Goal: Information Seeking & Learning: Learn about a topic

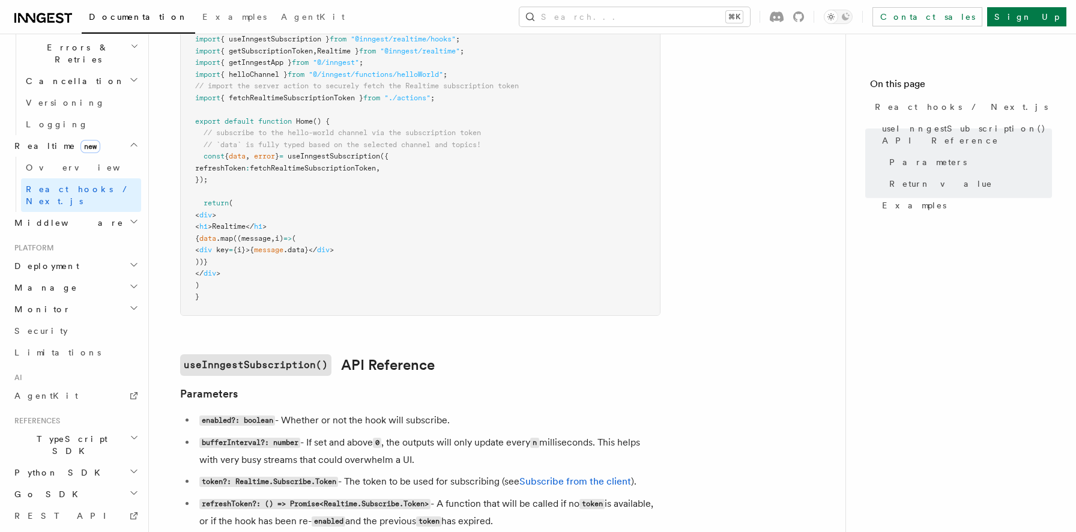
scroll to position [361, 0]
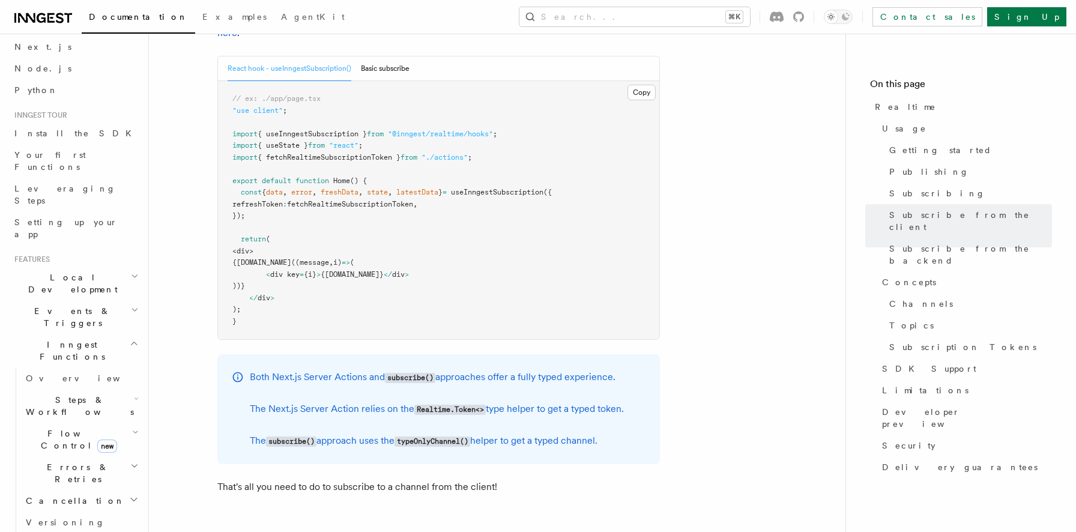
scroll to position [101, 0]
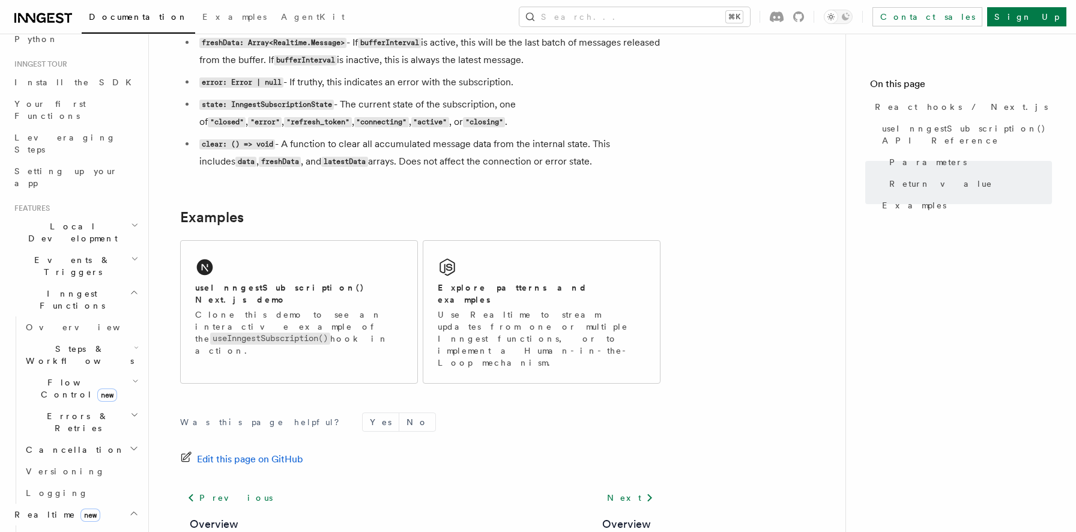
scroll to position [1113, 0]
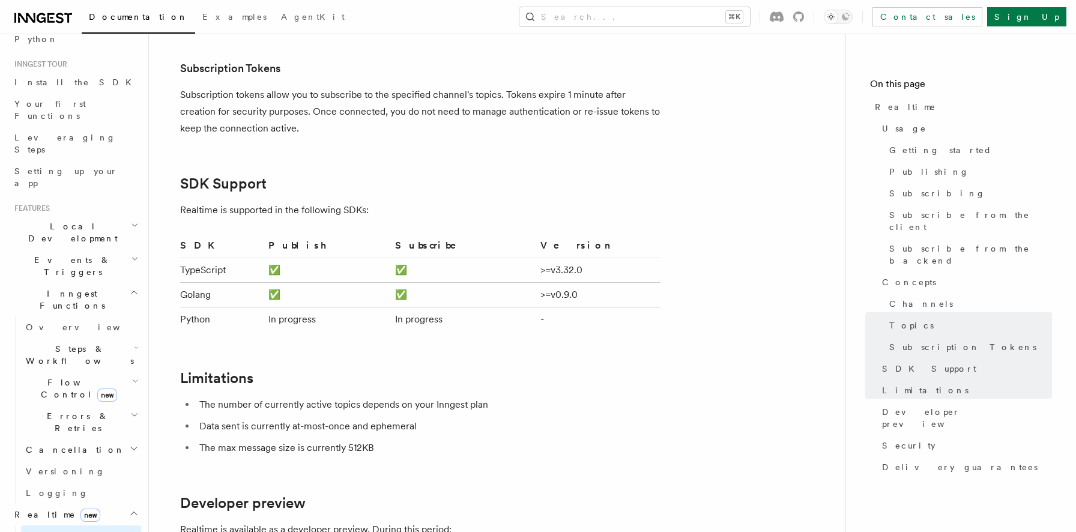
scroll to position [3469, 0]
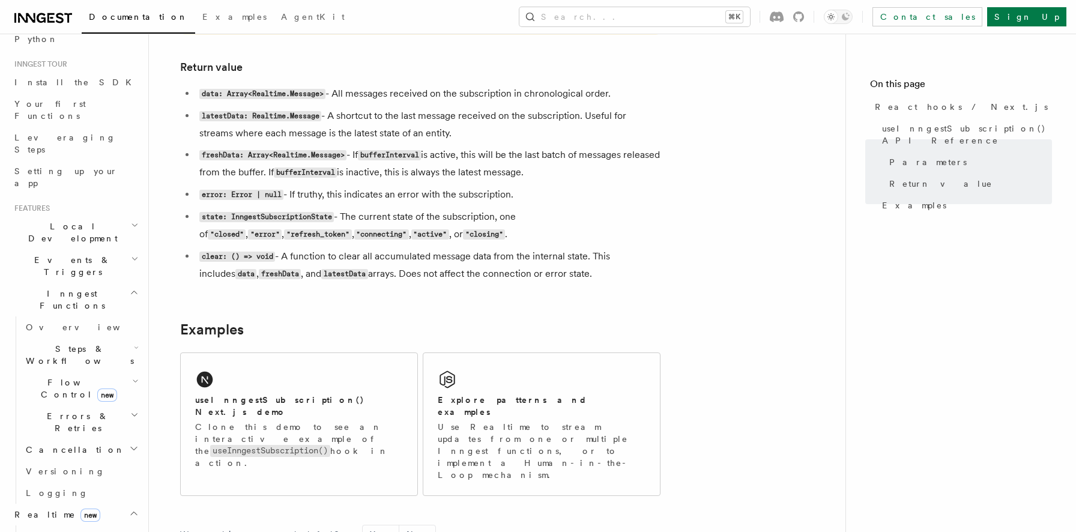
scroll to position [1005, 0]
click at [107, 525] on link "Overview" at bounding box center [81, 536] width 120 height 22
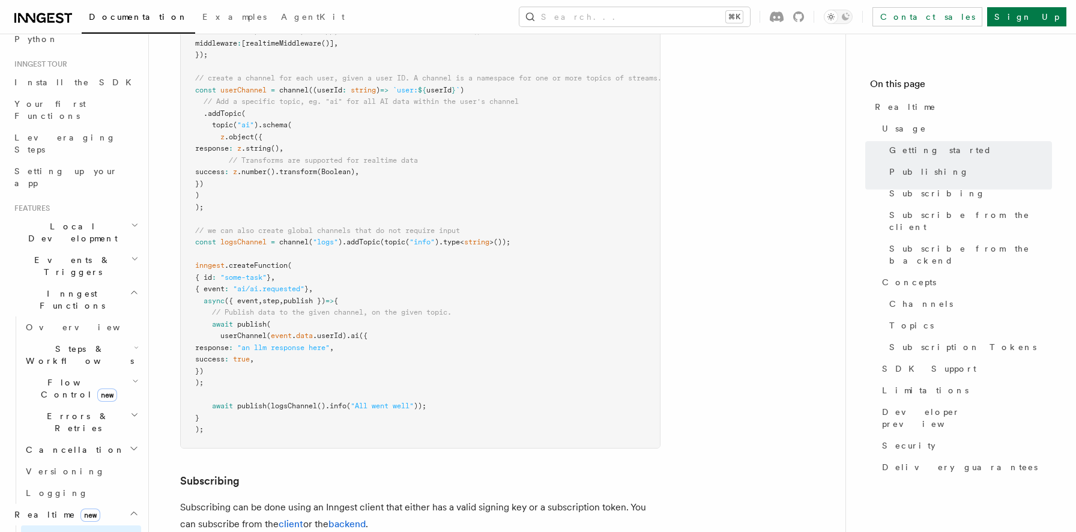
scroll to position [929, 0]
